Goal: Check status: Check status

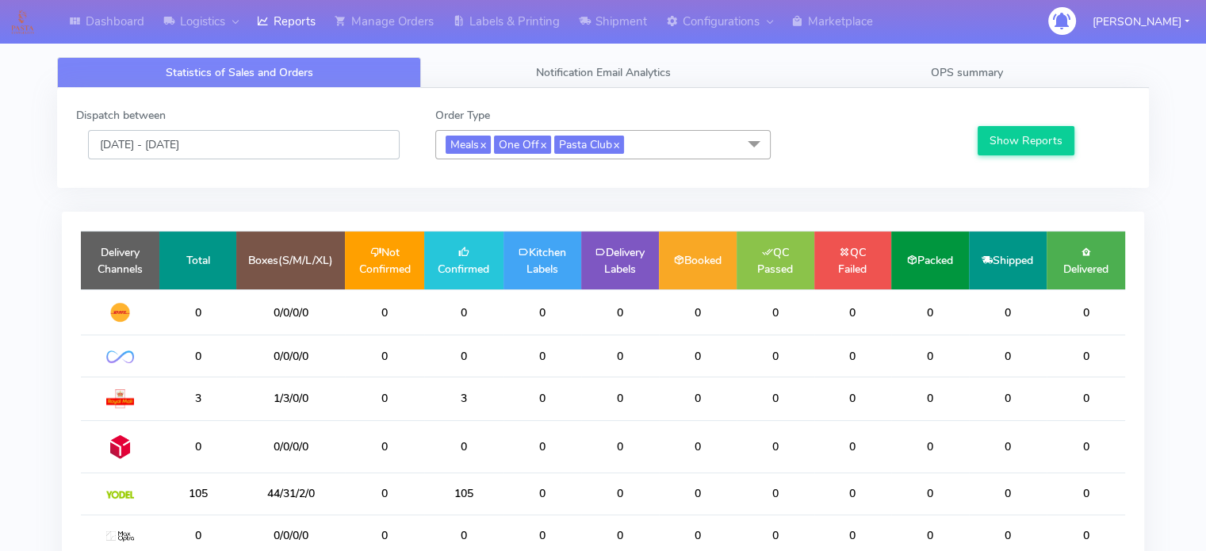
click at [235, 149] on input "[DATE] - [DATE]" at bounding box center [244, 144] width 312 height 29
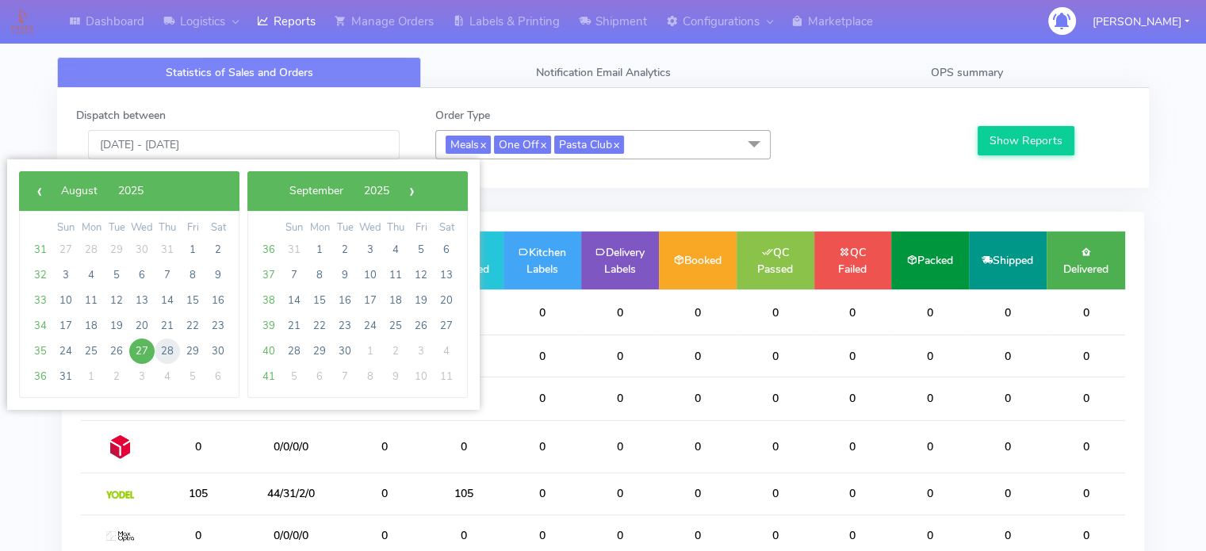
click at [172, 351] on span "28" at bounding box center [167, 351] width 25 height 25
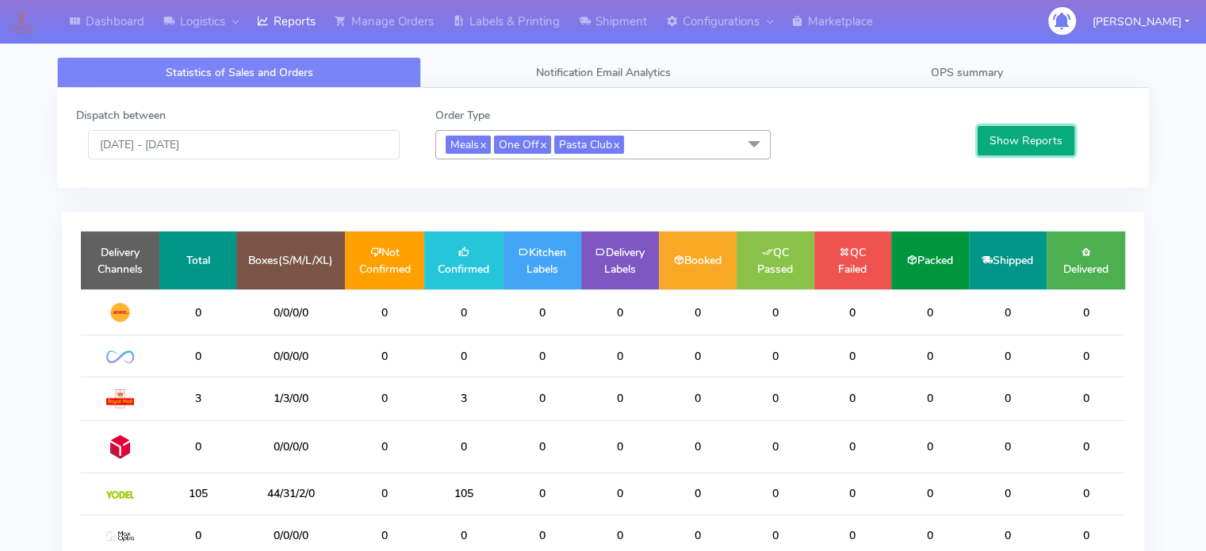
click at [1034, 137] on button "Show Reports" at bounding box center [1027, 140] width 98 height 29
click at [301, 134] on input "[DATE] - [DATE]" at bounding box center [244, 144] width 312 height 29
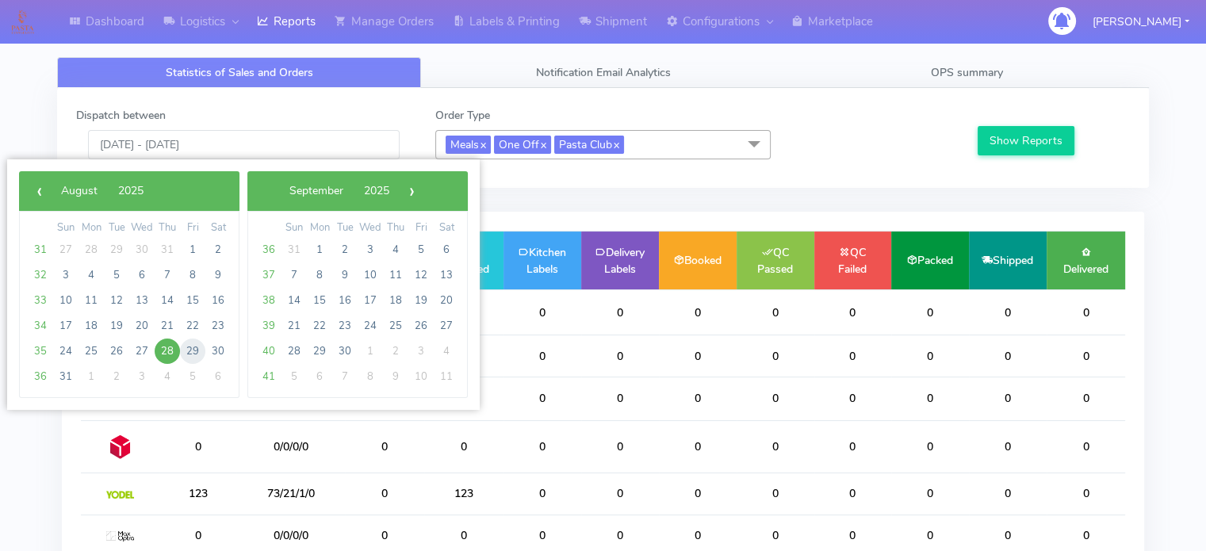
click at [194, 348] on span "29" at bounding box center [192, 351] width 25 height 25
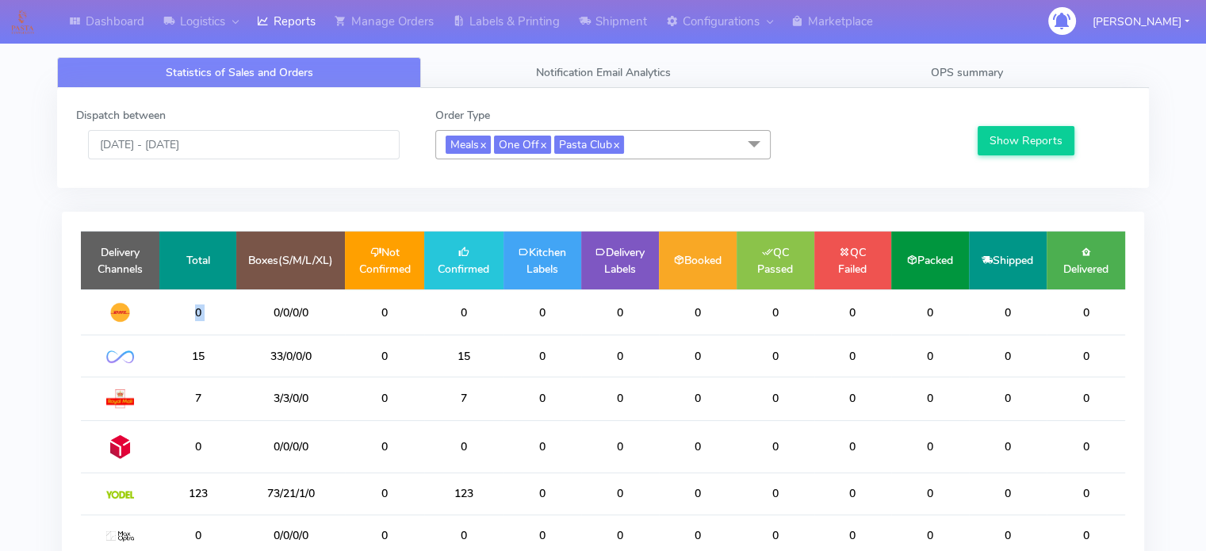
click at [194, 336] on td "0" at bounding box center [197, 313] width 77 height 46
click at [1018, 140] on button "Show Reports" at bounding box center [1027, 140] width 98 height 29
click at [276, 135] on input "[DATE] - [DATE]" at bounding box center [244, 144] width 312 height 29
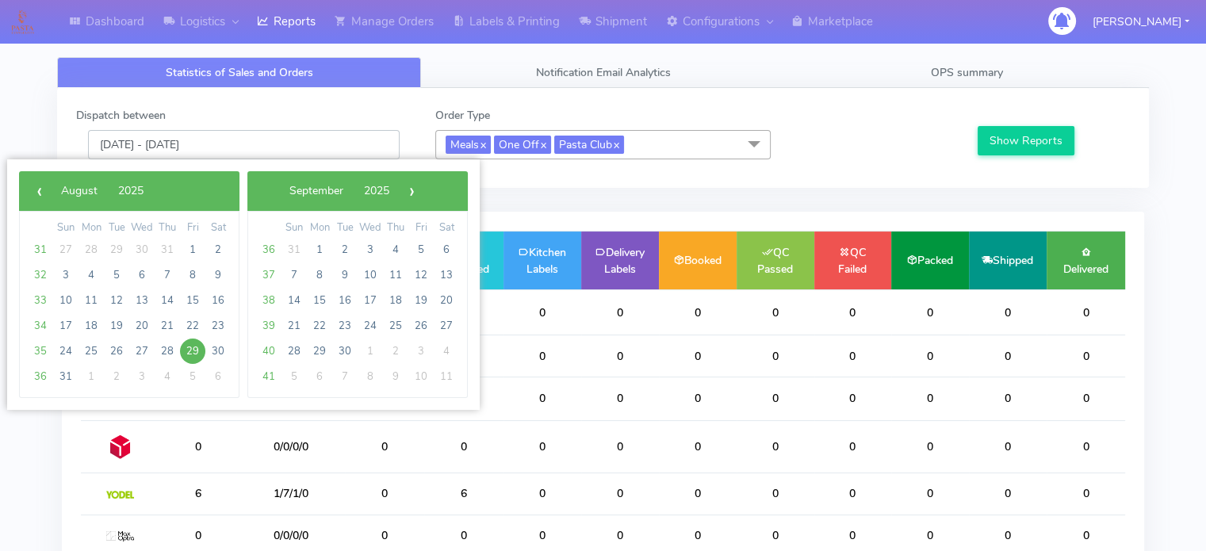
click at [276, 135] on input "[DATE] - [DATE]" at bounding box center [244, 144] width 312 height 29
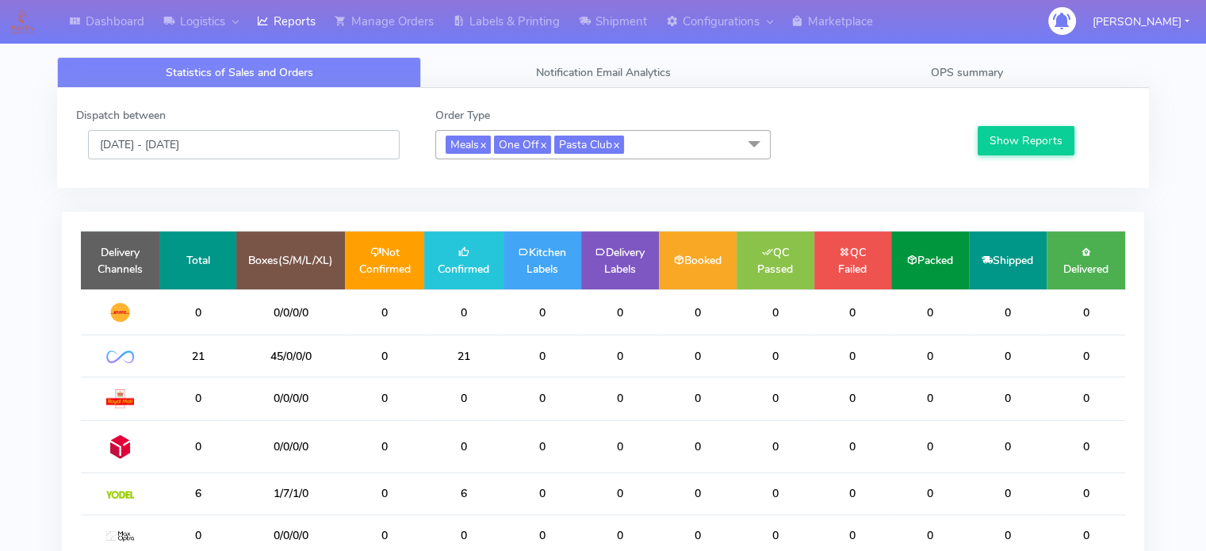
click at [267, 148] on input "[DATE] - [DATE]" at bounding box center [244, 144] width 312 height 29
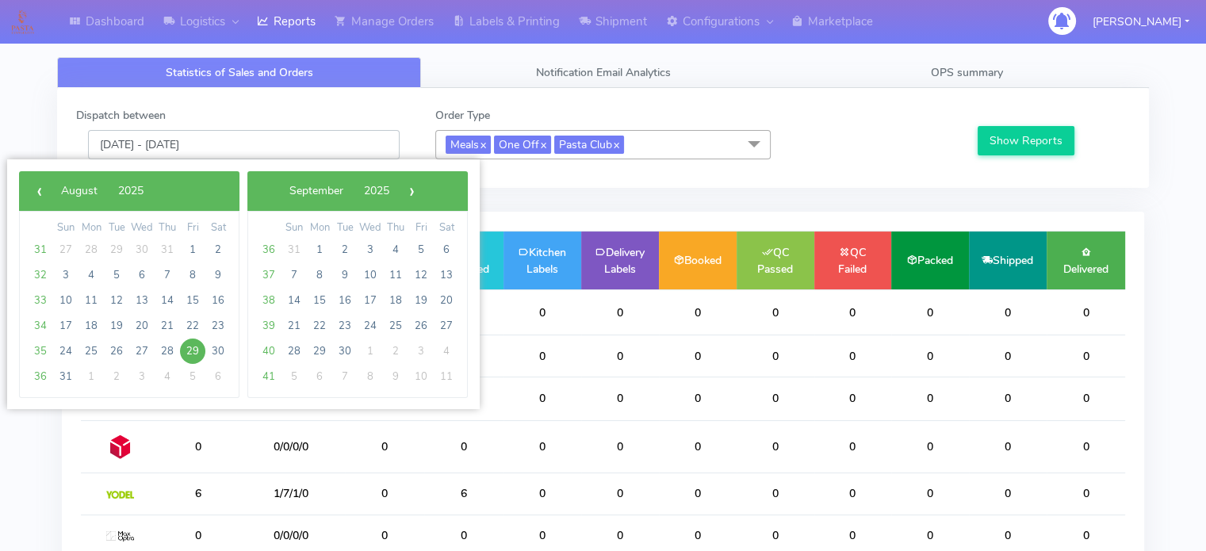
click at [267, 148] on input "[DATE] - [DATE]" at bounding box center [244, 144] width 312 height 29
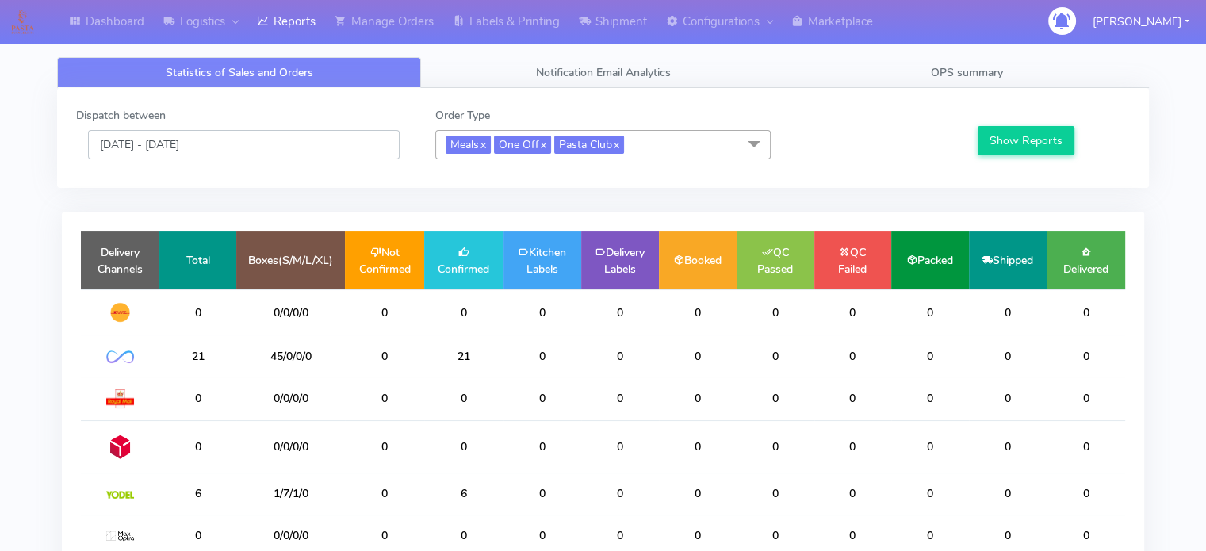
click at [267, 148] on input "[DATE] - [DATE]" at bounding box center [244, 144] width 312 height 29
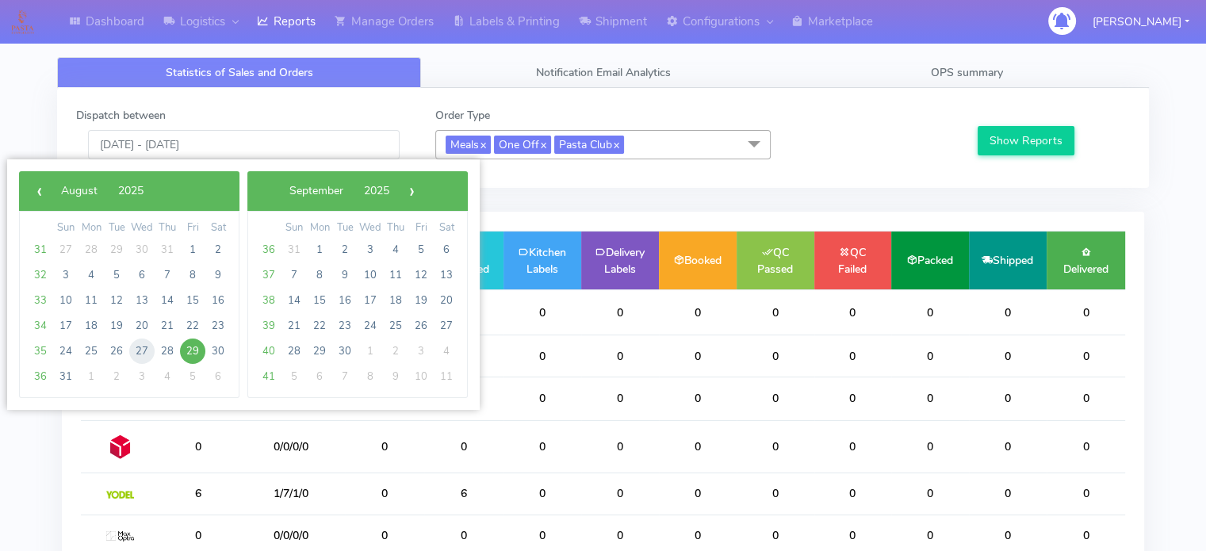
click at [148, 348] on span "27" at bounding box center [141, 351] width 25 height 25
click at [148, 336] on td at bounding box center [120, 313] width 79 height 46
click at [1003, 136] on button "Show Reports" at bounding box center [1027, 140] width 98 height 29
click at [133, 152] on input "[DATE] - [DATE]" at bounding box center [244, 144] width 312 height 29
click at [148, 145] on input "[DATE] - [DATE]" at bounding box center [244, 144] width 312 height 29
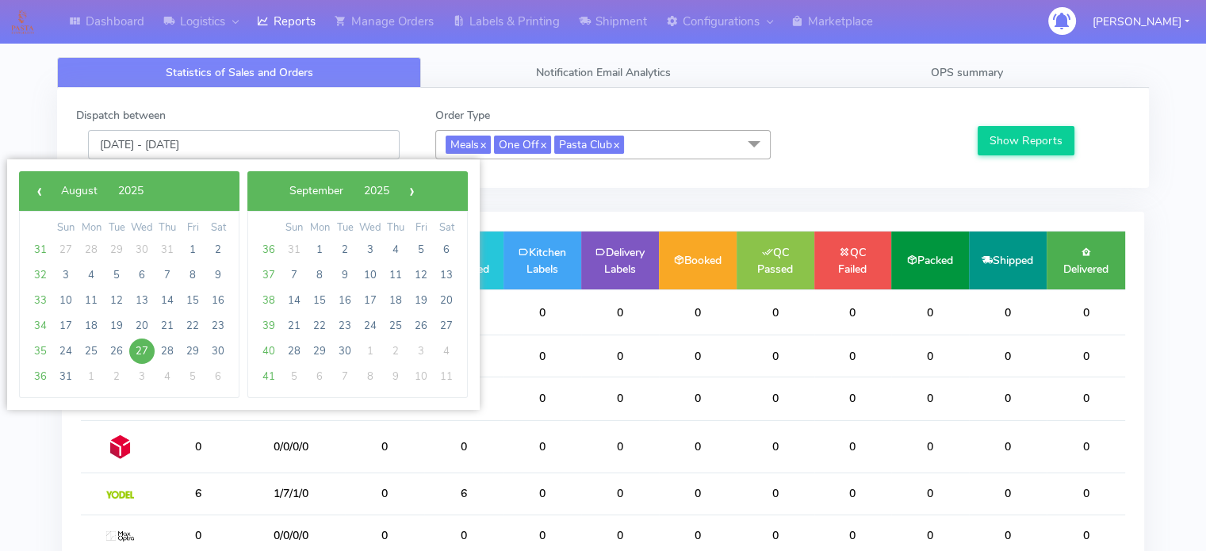
type input "[DATE] - [DATE]"
